Goal: Task Accomplishment & Management: Use online tool/utility

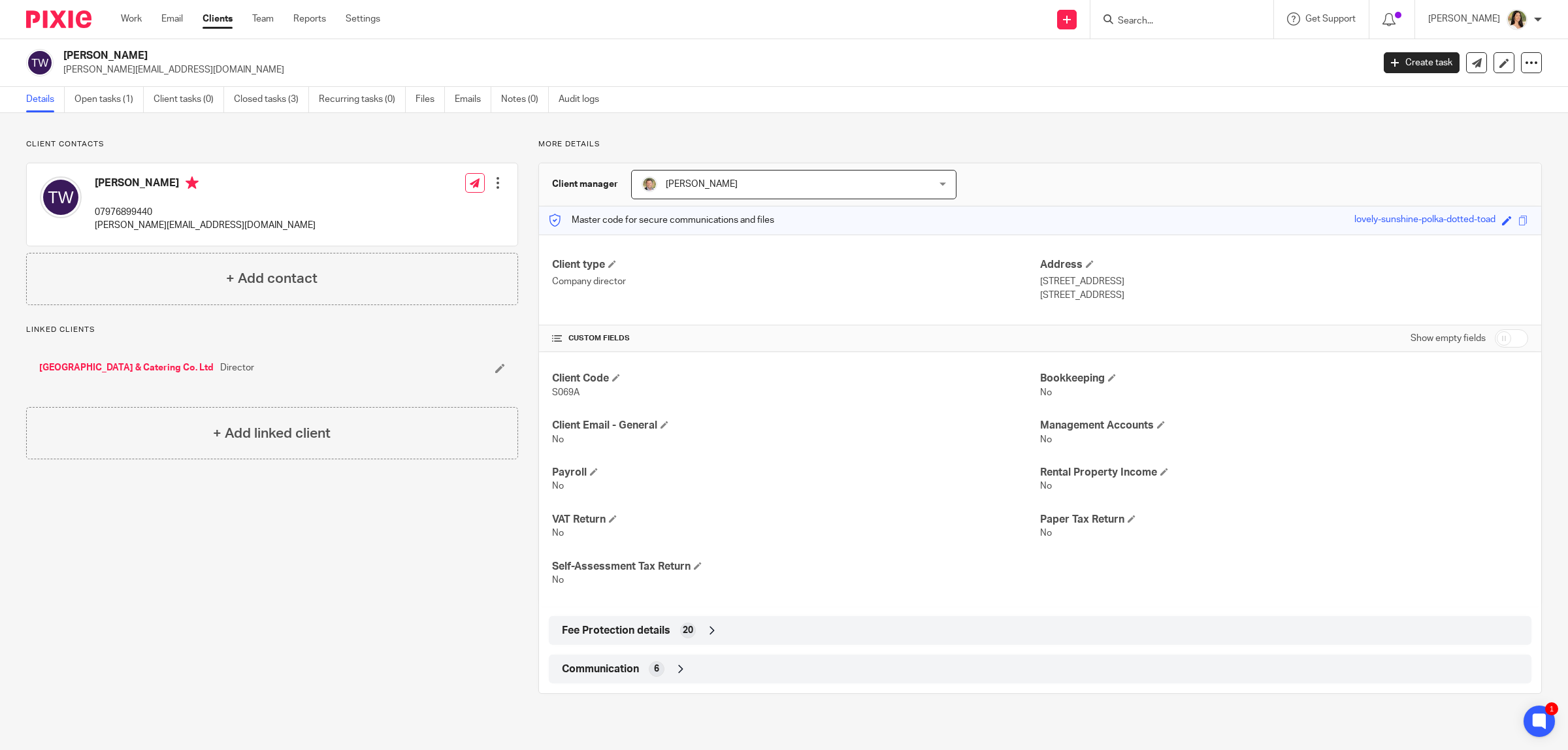
click at [1158, 17] on input "Search" at bounding box center [1175, 21] width 118 height 12
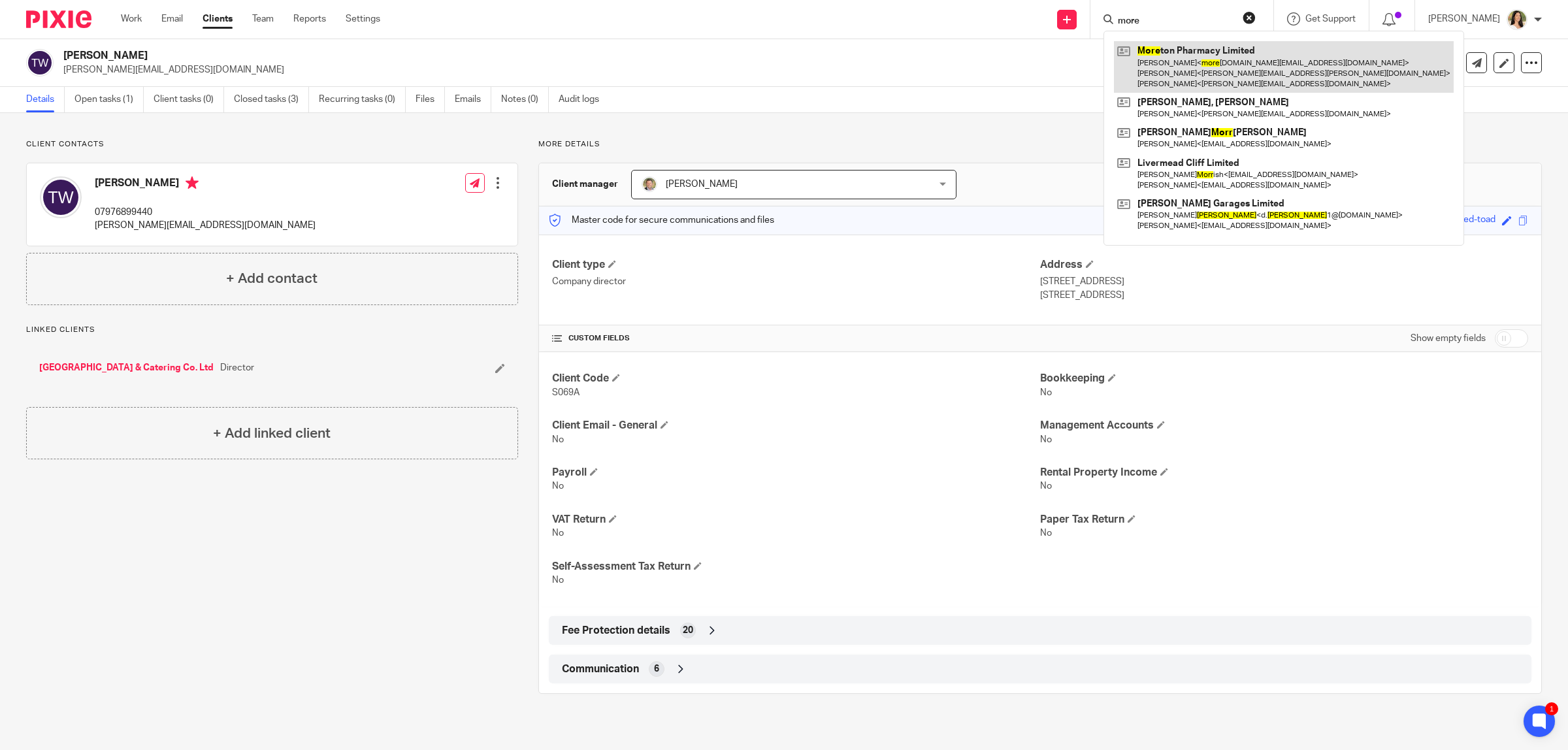
type input "more"
click at [1181, 86] on link at bounding box center [1283, 67] width 340 height 52
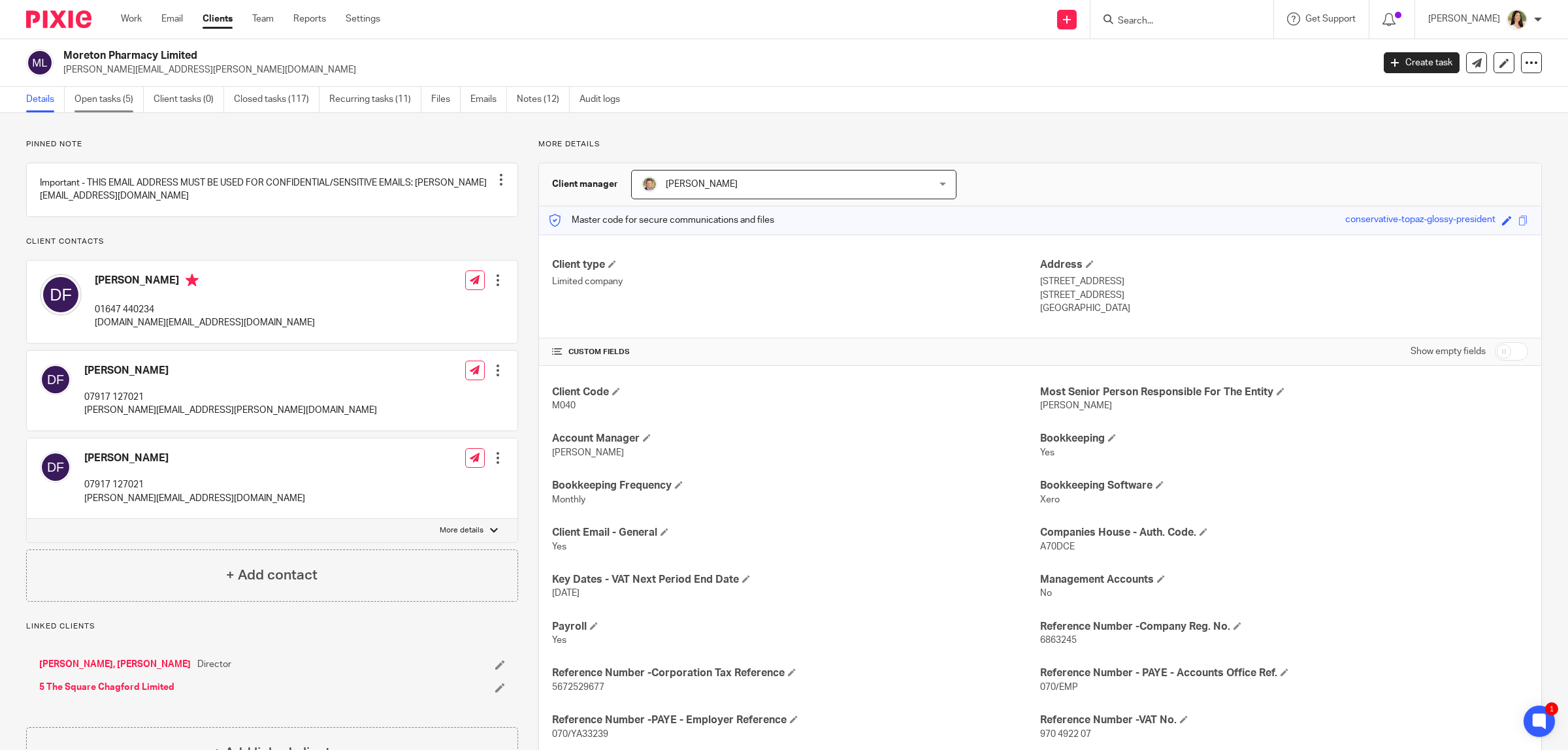
click at [84, 100] on link "Open tasks (5)" at bounding box center [109, 100] width 69 height 25
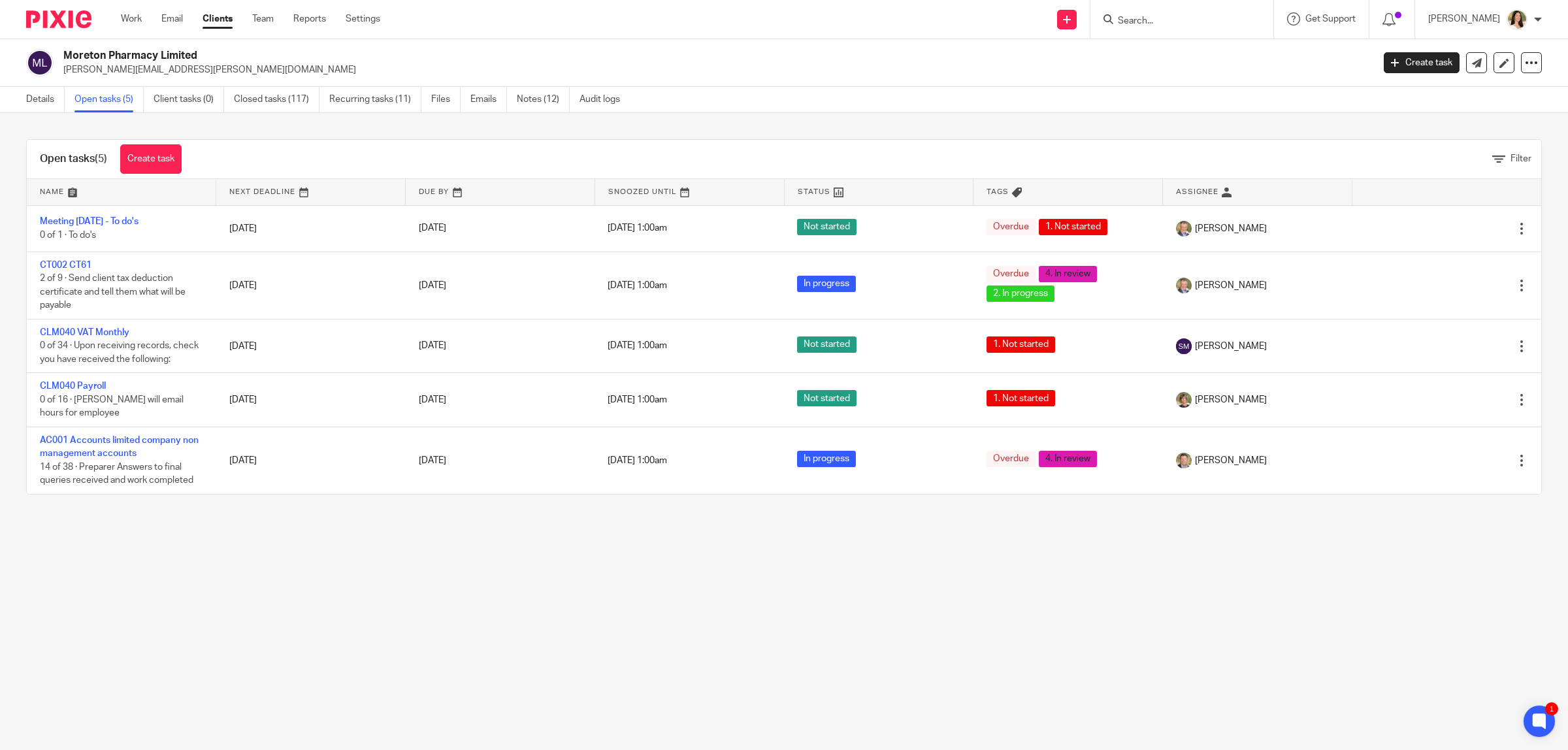
click at [1154, 25] on input "Search" at bounding box center [1175, 21] width 118 height 12
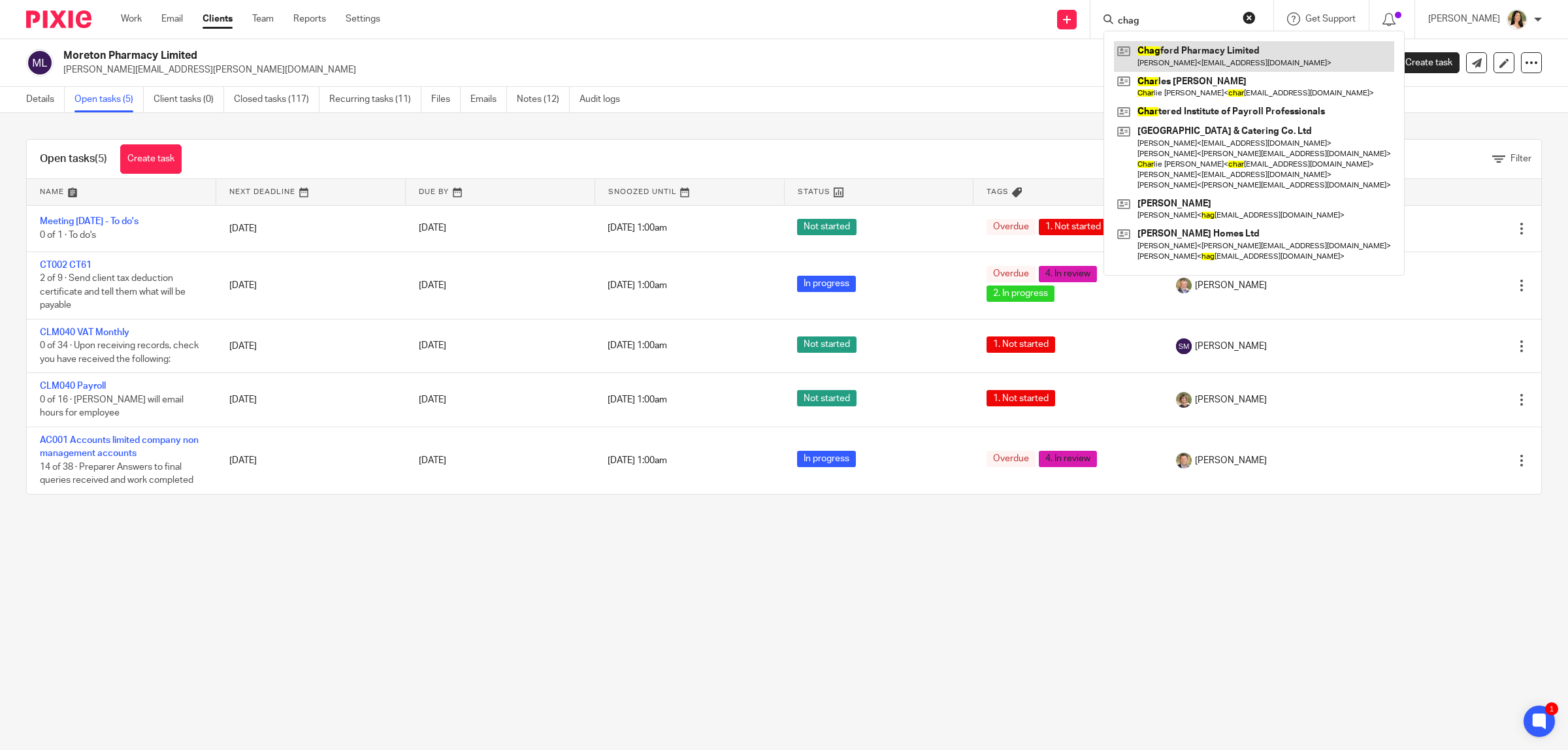
type input "chag"
click at [1187, 48] on link at bounding box center [1253, 56] width 280 height 30
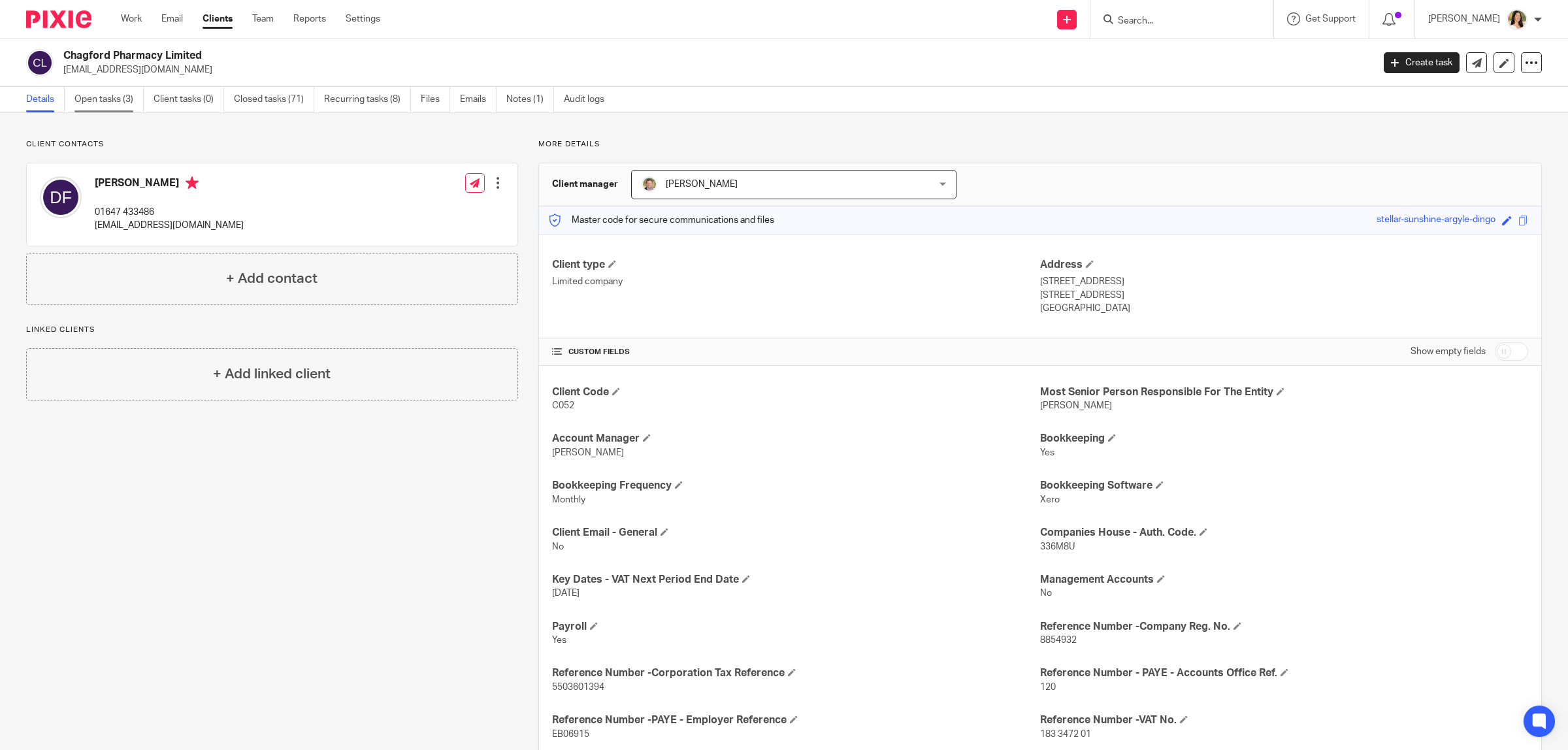
click at [102, 106] on link "Open tasks (3)" at bounding box center [109, 100] width 69 height 25
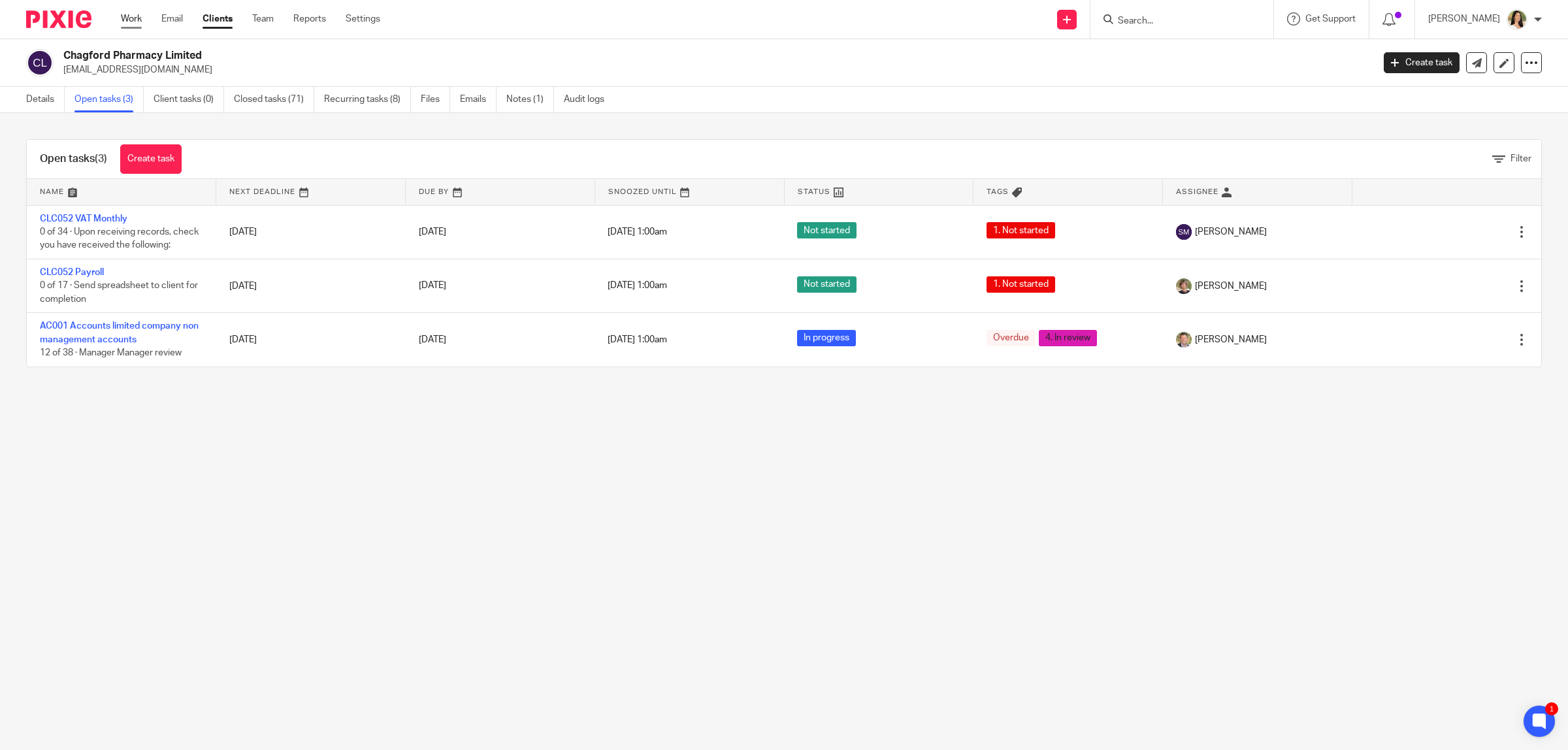
click at [138, 17] on link "Work" at bounding box center [131, 19] width 21 height 13
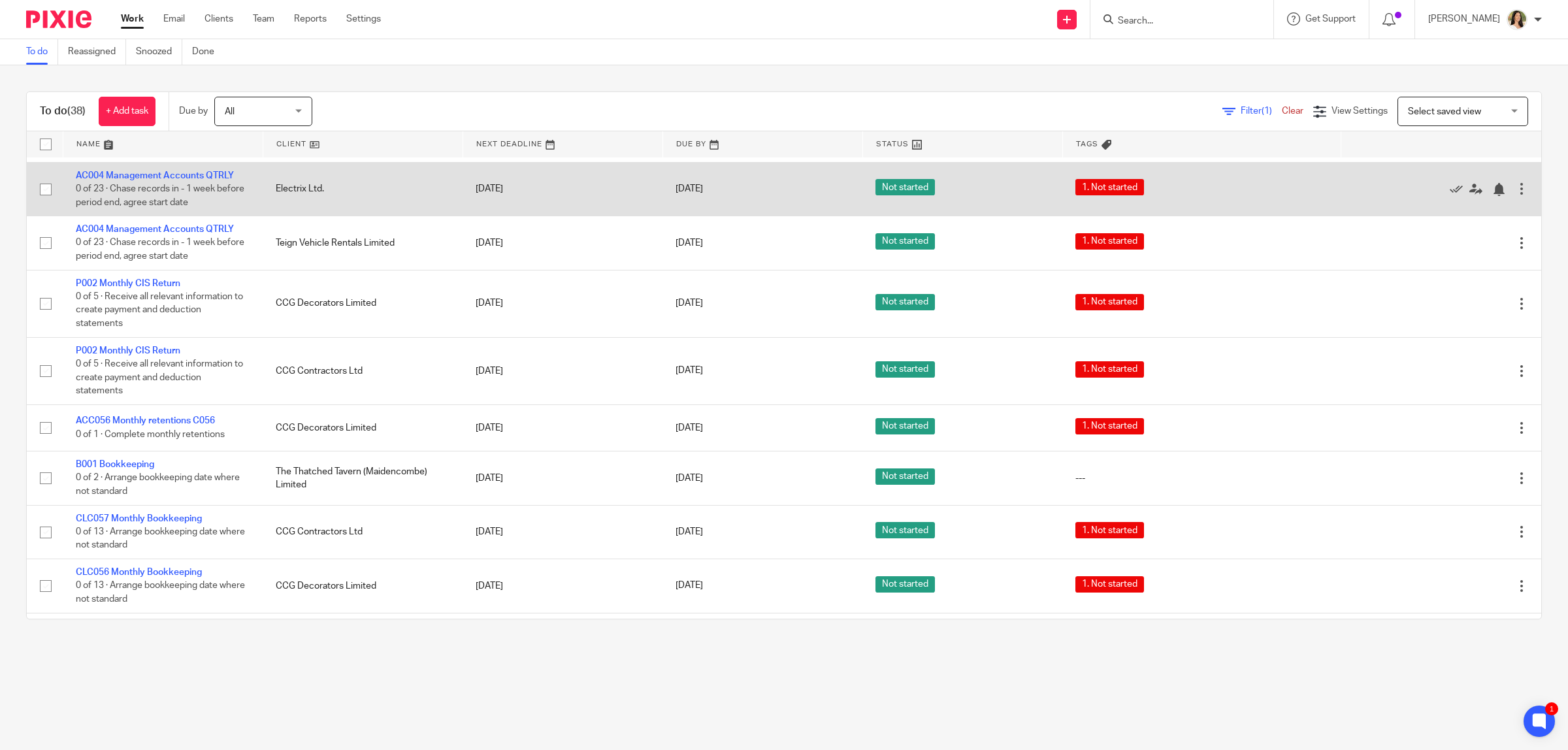
scroll to position [1702, 0]
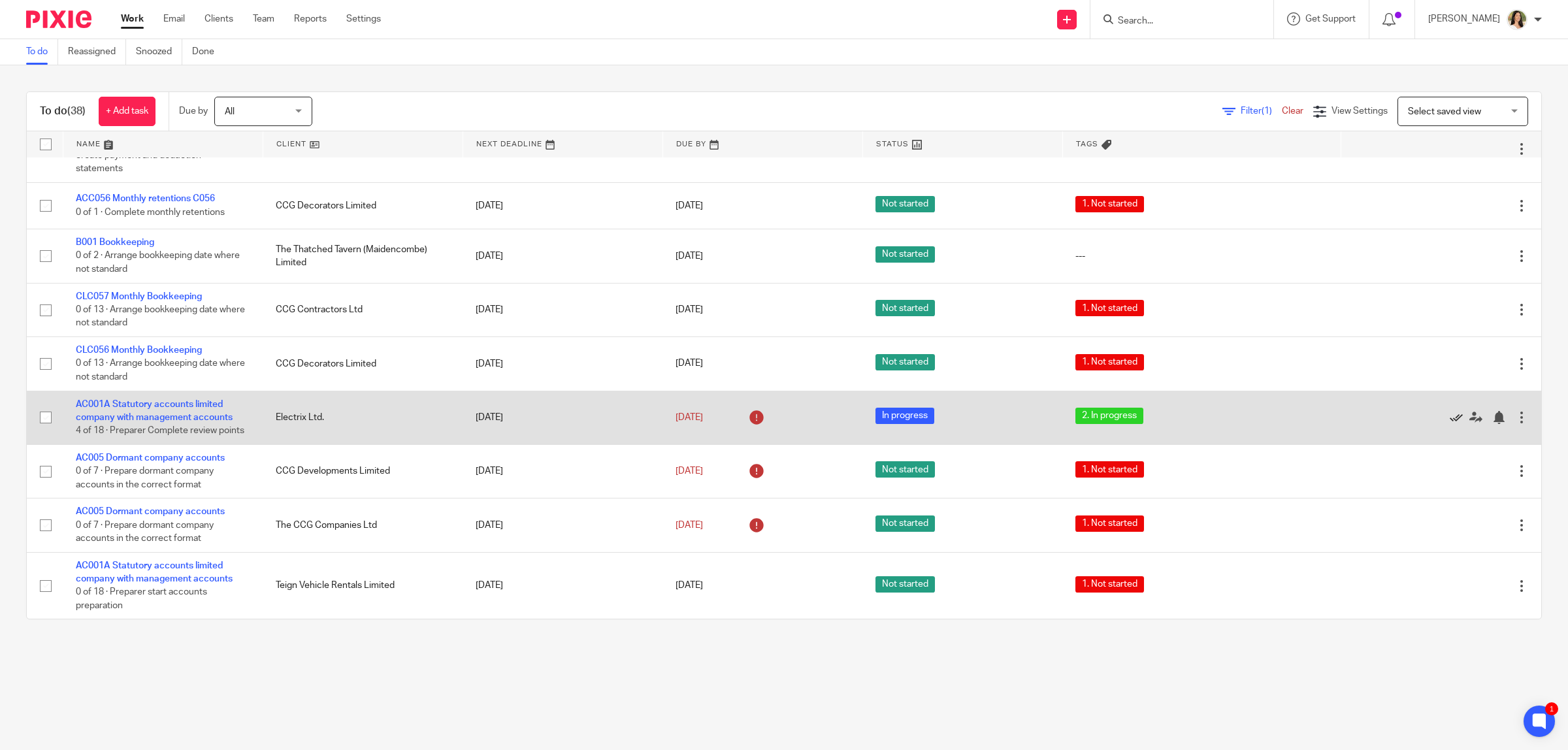
click at [1450, 411] on icon at bounding box center [1456, 417] width 13 height 13
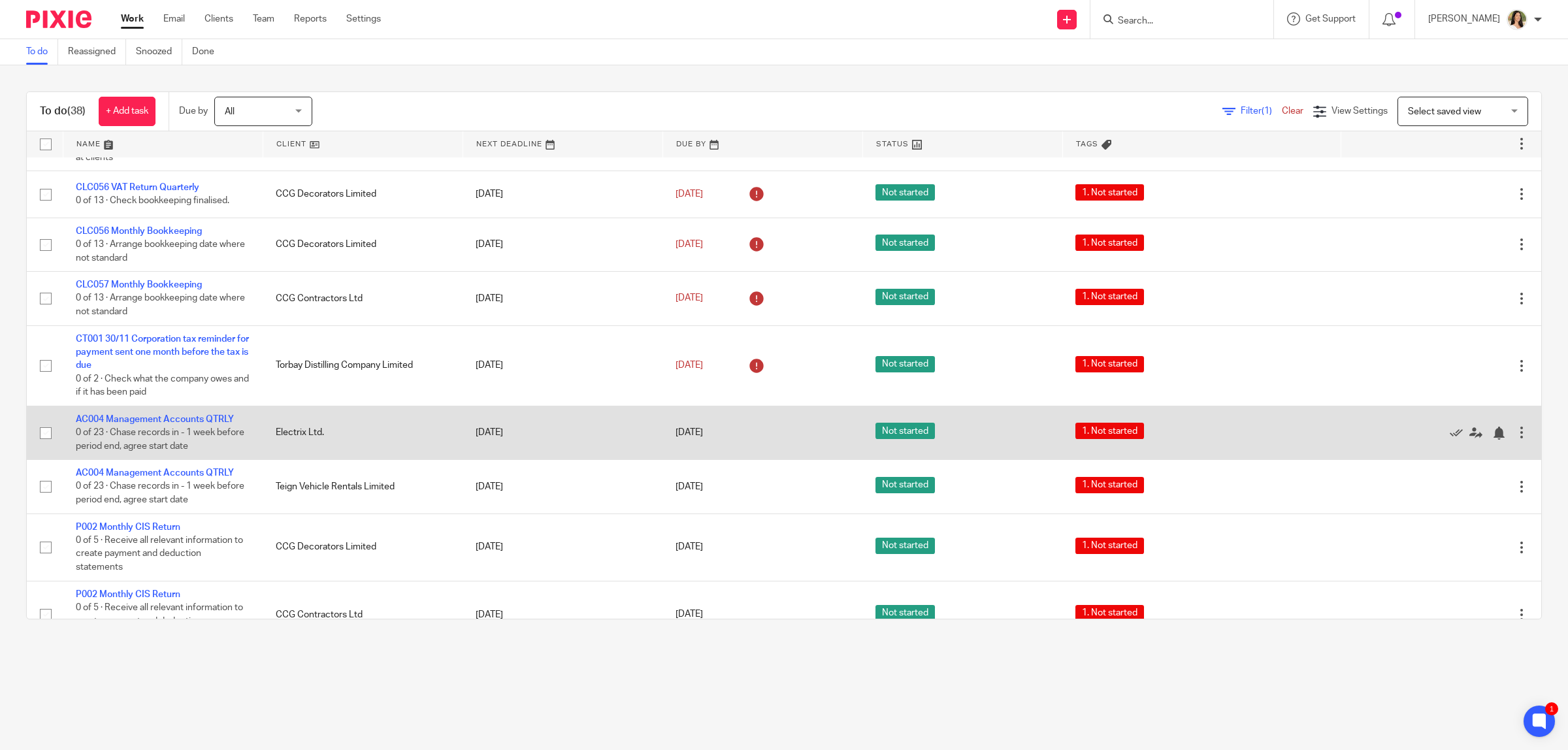
scroll to position [1063, 0]
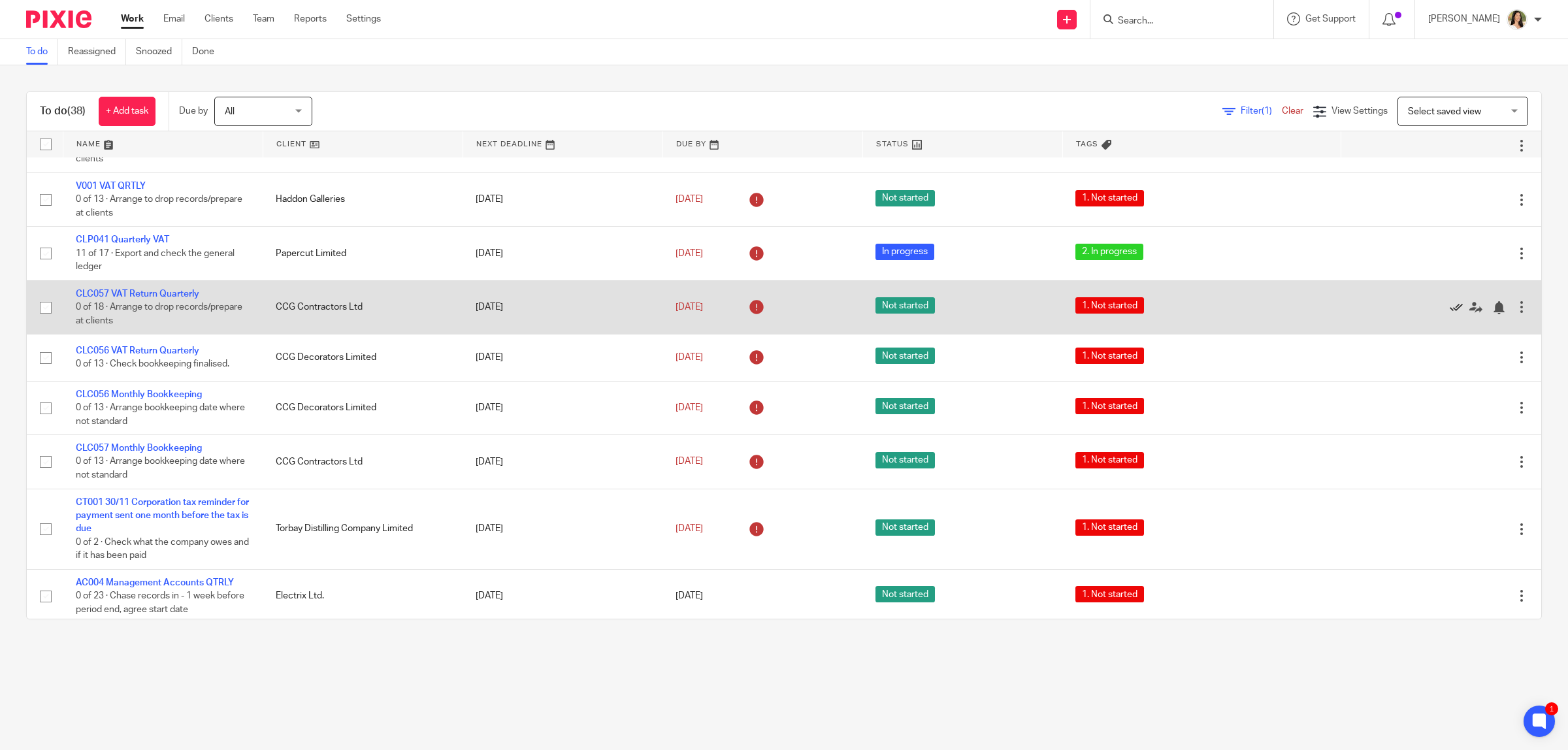
click at [1450, 308] on icon at bounding box center [1456, 308] width 13 height 13
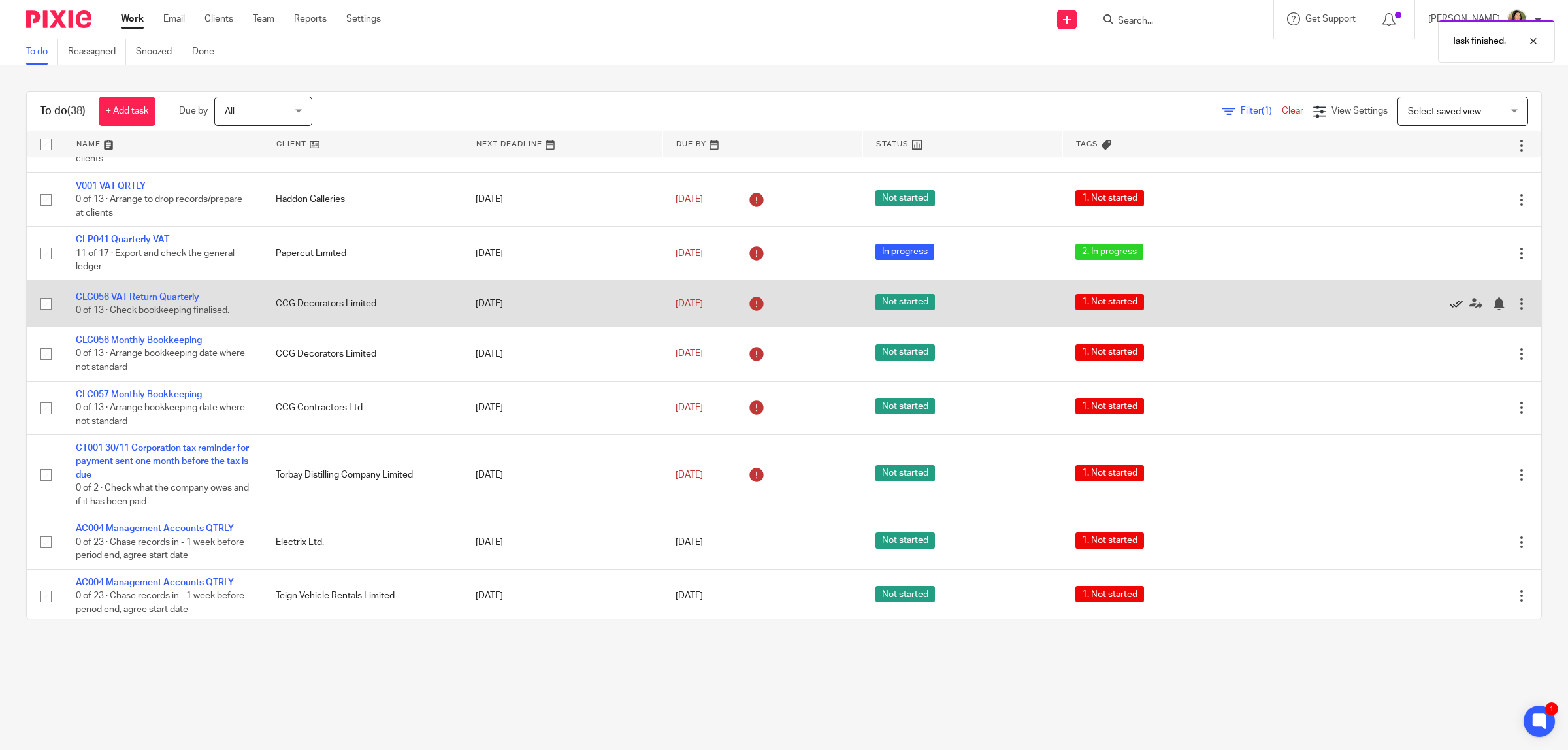
click at [1450, 301] on icon at bounding box center [1456, 304] width 13 height 13
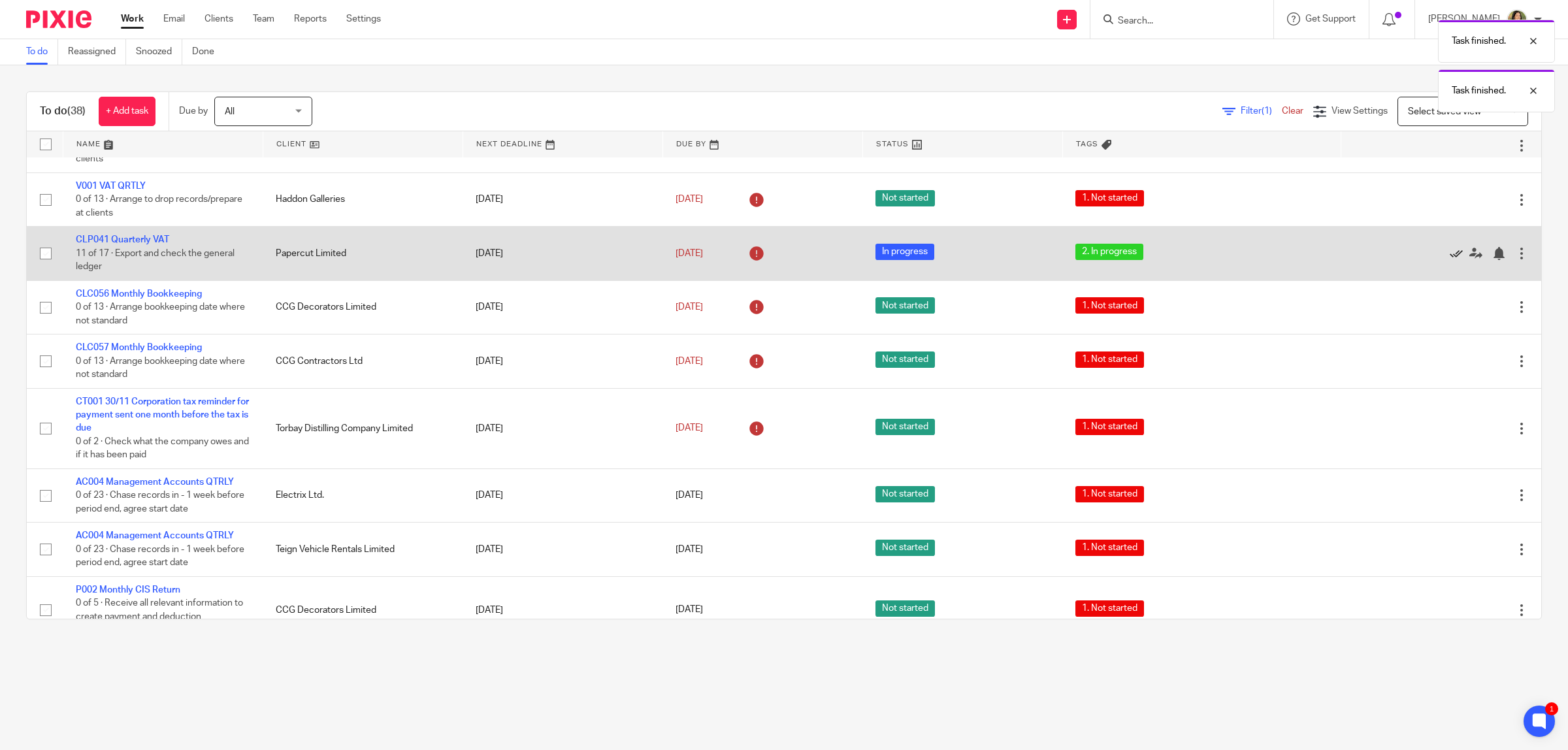
click at [1450, 250] on icon at bounding box center [1456, 253] width 13 height 13
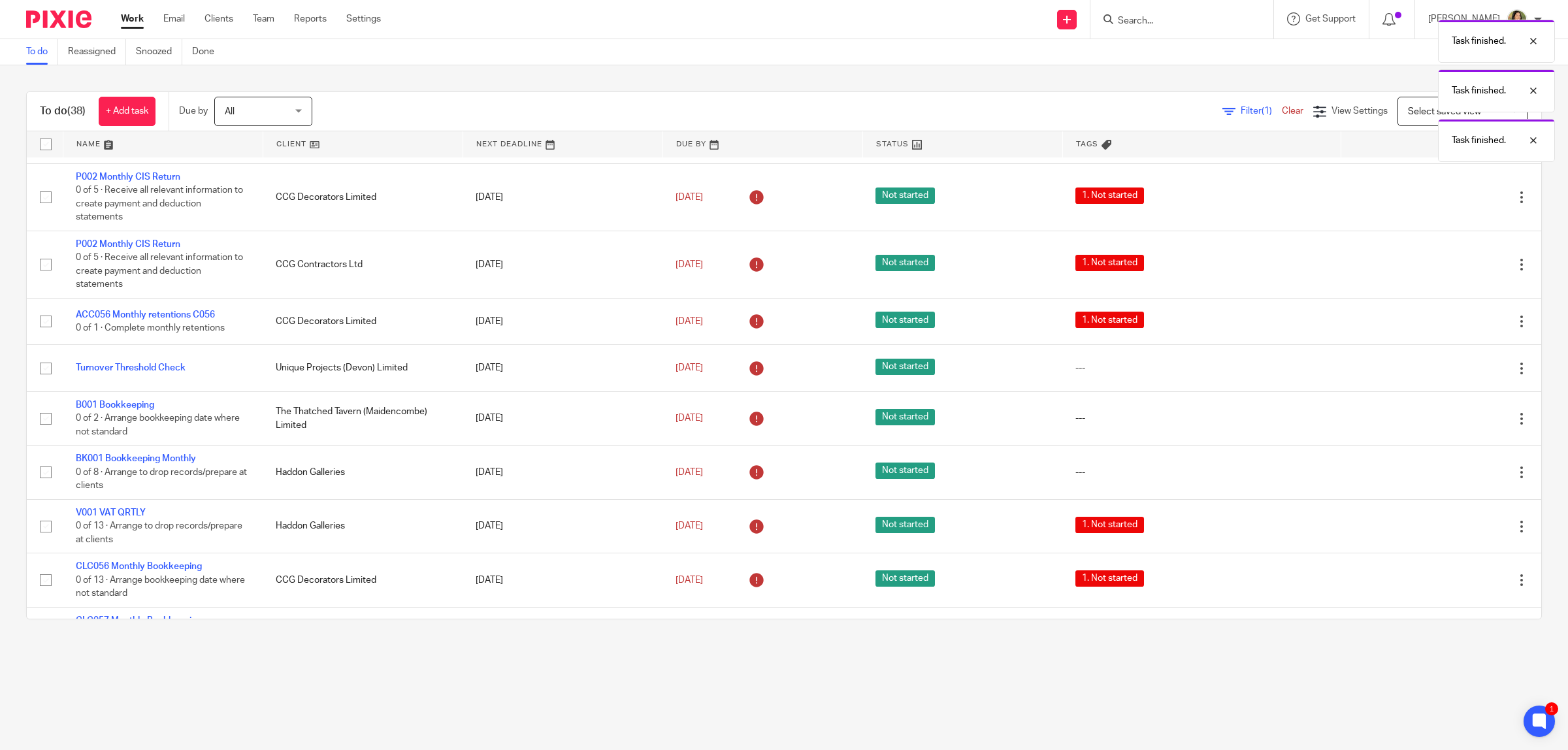
scroll to position [654, 0]
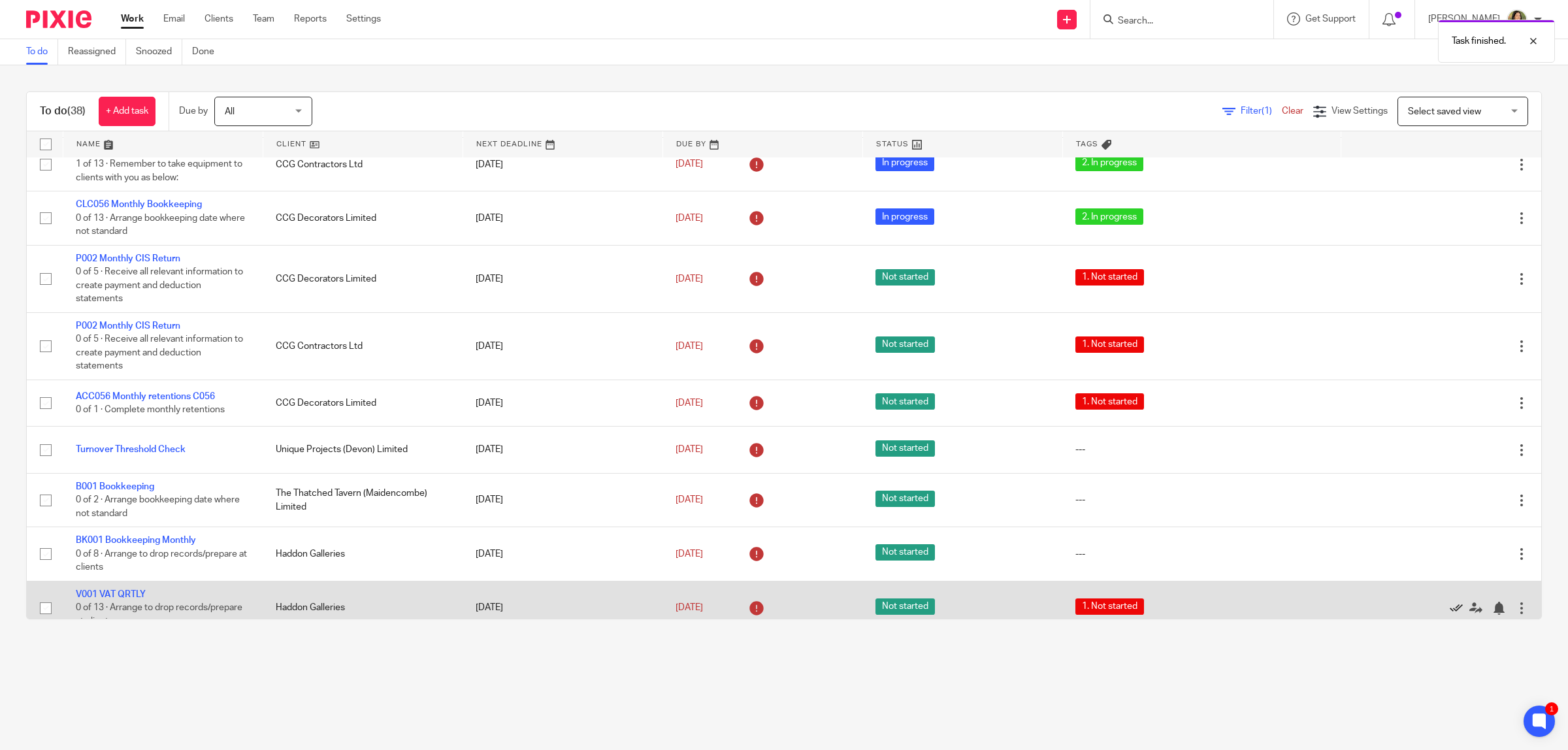
click at [1450, 602] on icon at bounding box center [1456, 608] width 13 height 13
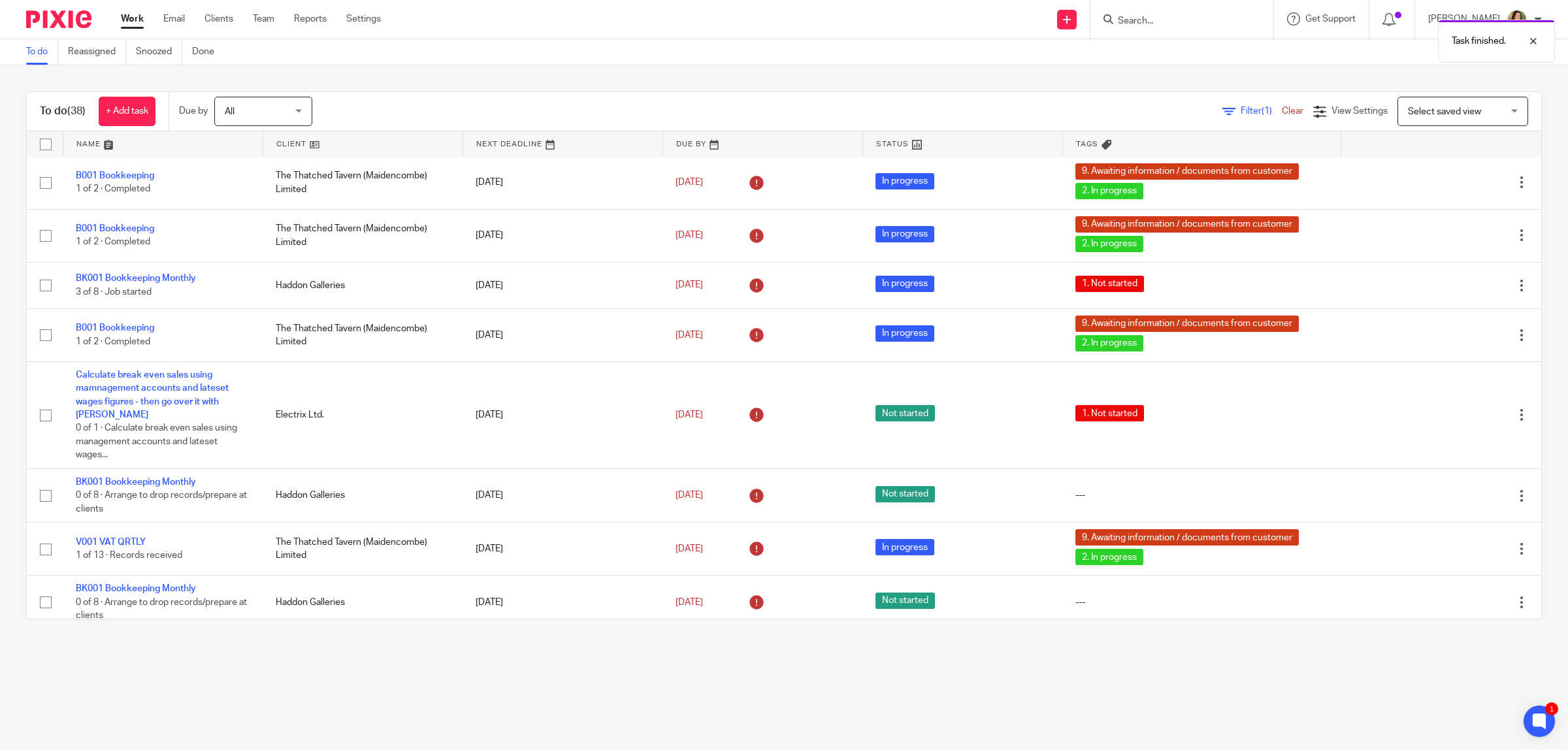
scroll to position [0, 0]
